Goal: Check status: Check status

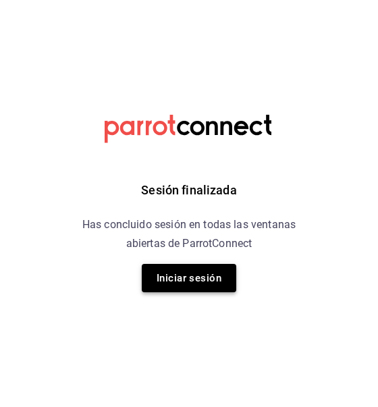
click at [167, 271] on button "Iniciar sesión" at bounding box center [189, 278] width 95 height 28
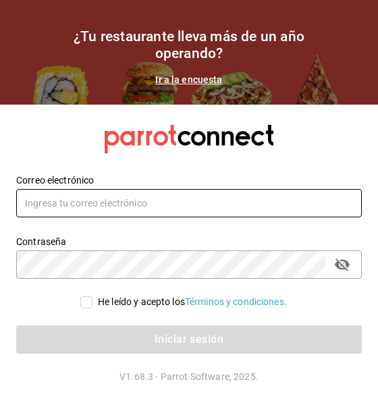
type input "killerpizzamexico@gmail.com"
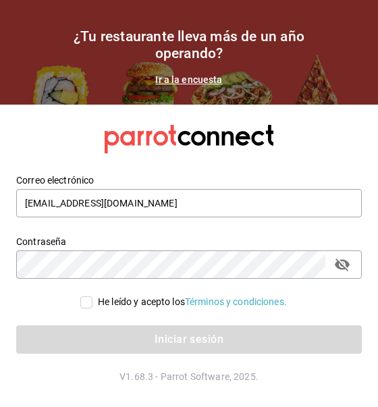
click at [83, 303] on input "He leído y acepto los Términos y condiciones." at bounding box center [86, 302] width 12 height 12
checkbox input "true"
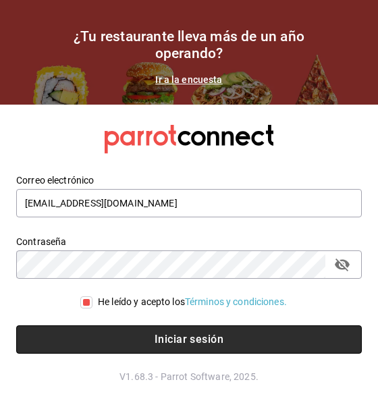
click at [129, 336] on button "Iniciar sesión" at bounding box center [189, 339] width 346 height 28
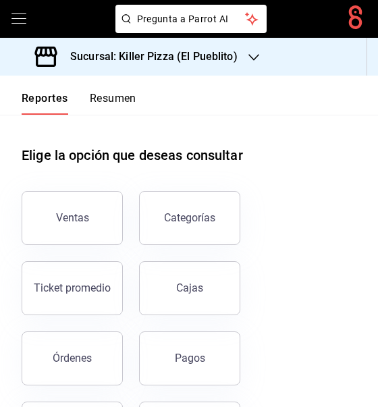
click at [255, 75] on div "Sucursal: Killer Pizza (El Pueblito)" at bounding box center [138, 57] width 254 height 38
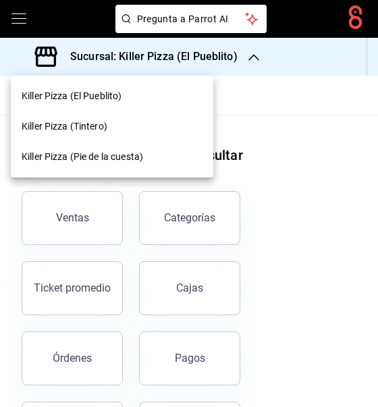
click at [149, 130] on div "Killer Pizza (Tintero)" at bounding box center [112, 126] width 181 height 14
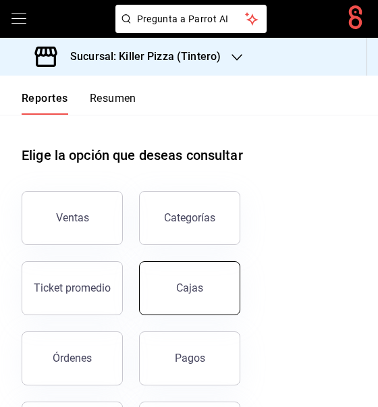
click at [200, 266] on button "Cajas" at bounding box center [189, 288] width 101 height 54
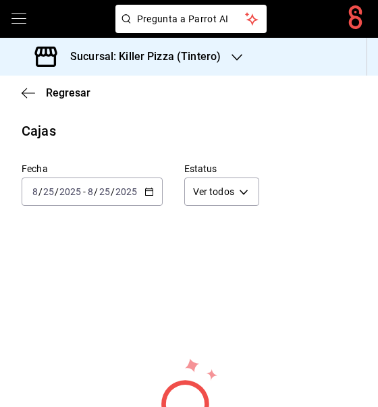
click at [3, 240] on div "Fecha [DATE] [DATE] - [DATE] [DATE] Estatus Ver todos ALL No hay información qu…" at bounding box center [189, 374] width 378 height 467
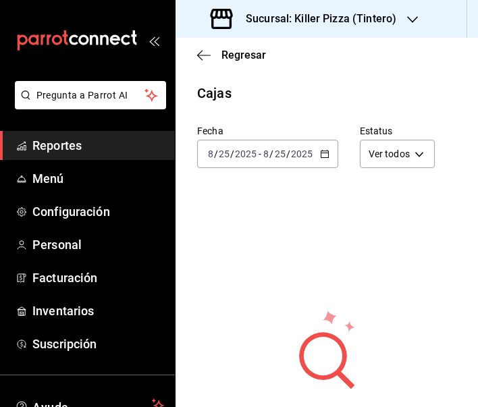
click at [318, 154] on div "[DATE] [DATE] - [DATE] [DATE]" at bounding box center [267, 154] width 141 height 28
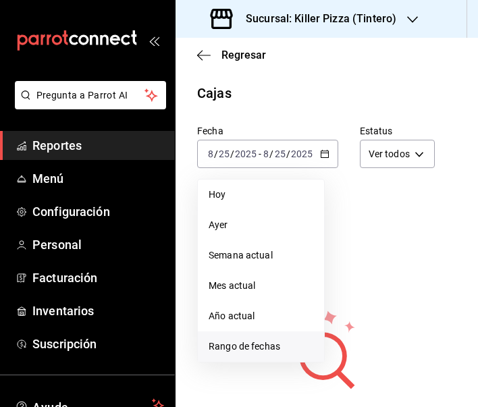
click at [245, 343] on span "Rango de fechas" at bounding box center [261, 347] width 105 height 14
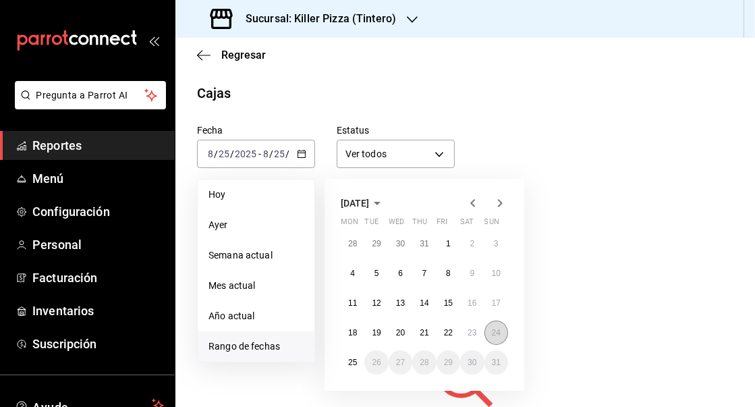
click at [377, 328] on abbr "24" at bounding box center [496, 332] width 9 height 9
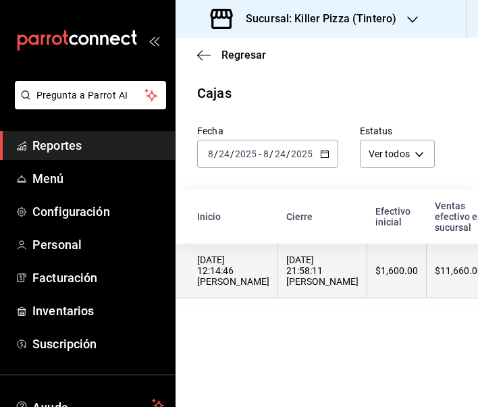
click at [254, 271] on div "[DATE] 12:14:46 [PERSON_NAME]" at bounding box center [233, 271] width 72 height 32
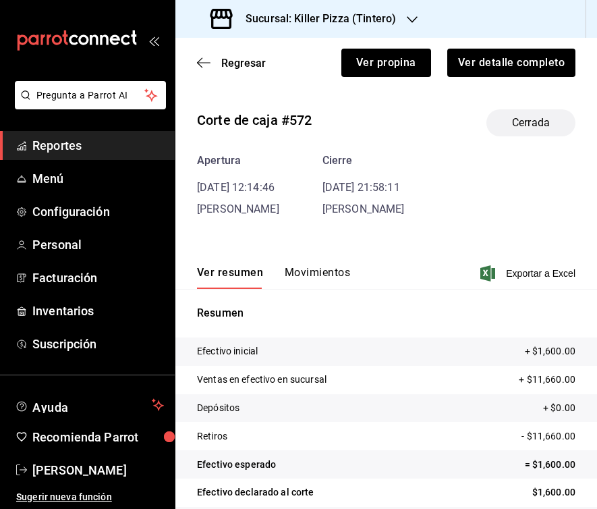
click at [336, 265] on div "Ver resumen Movimientos Exportar a Excel" at bounding box center [387, 269] width 422 height 39
click at [333, 274] on button "Movimientos" at bounding box center [317, 277] width 65 height 23
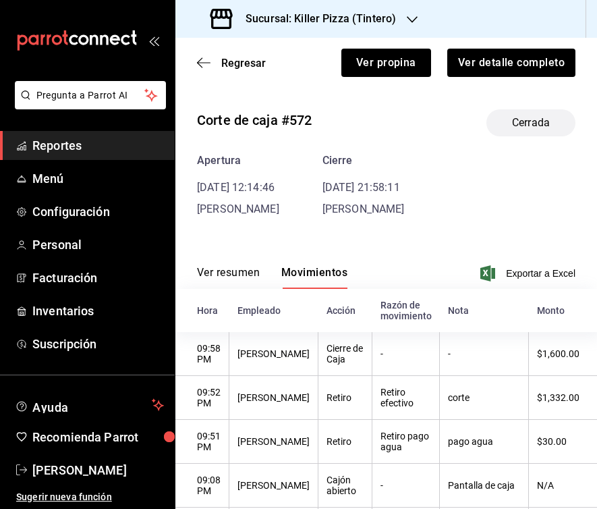
click at [230, 291] on th "Hora" at bounding box center [203, 310] width 54 height 43
click at [229, 275] on button "Ver resumen" at bounding box center [228, 277] width 63 height 23
